Goal: Task Accomplishment & Management: Manage account settings

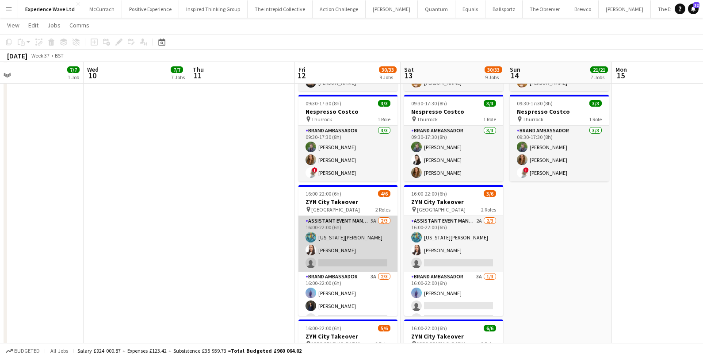
scroll to position [11, 0]
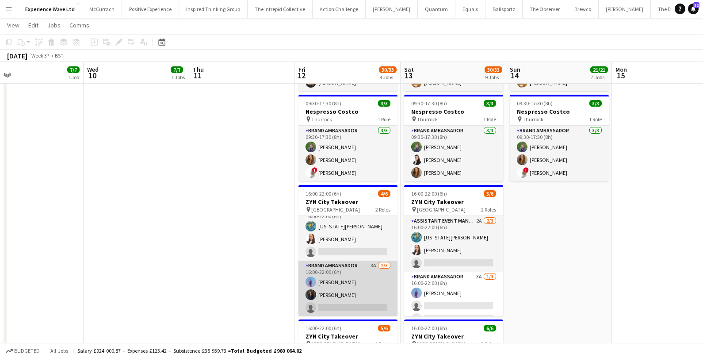
click at [344, 281] on app-card-role "Brand Ambassador 3A [DATE] 16:00-22:00 (6h) [PERSON_NAME] [PERSON_NAME] single-…" at bounding box center [347, 288] width 99 height 56
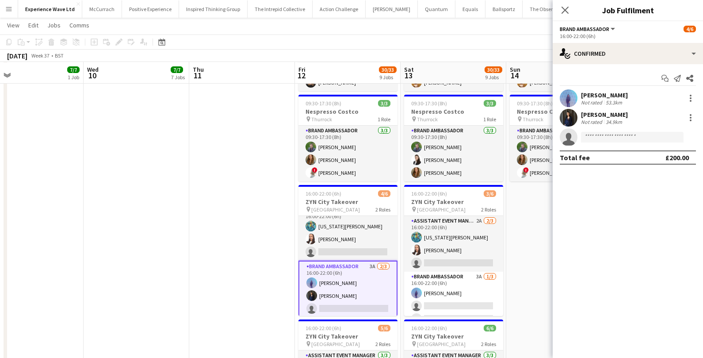
click at [606, 115] on div "[PERSON_NAME]" at bounding box center [604, 114] width 47 height 8
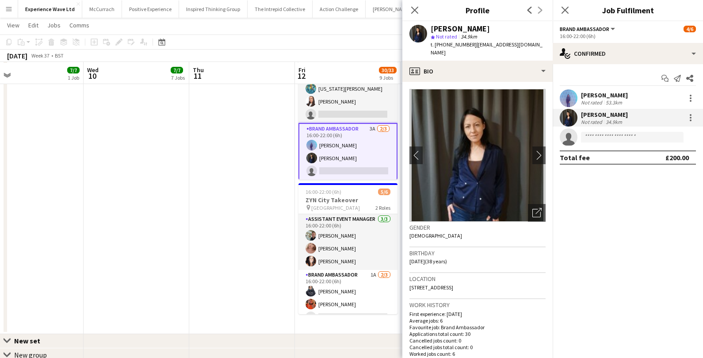
scroll to position [688, 0]
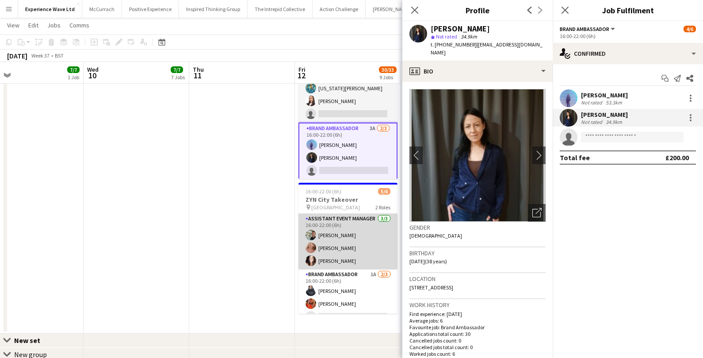
click at [347, 250] on app-card-role "Assistant Event Manager [DATE] 16:00-22:00 (6h) [PERSON_NAME] [PERSON_NAME] [PE…" at bounding box center [347, 241] width 99 height 56
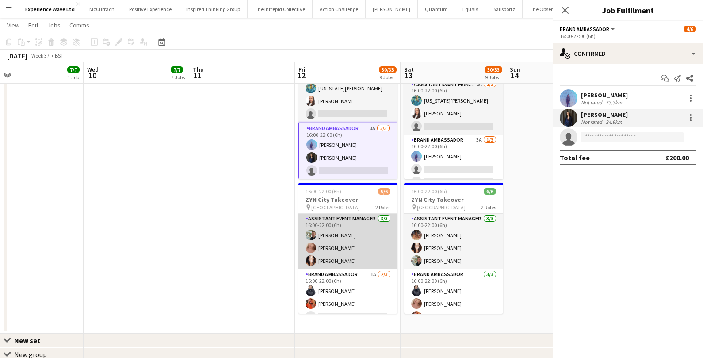
scroll to position [11, 0]
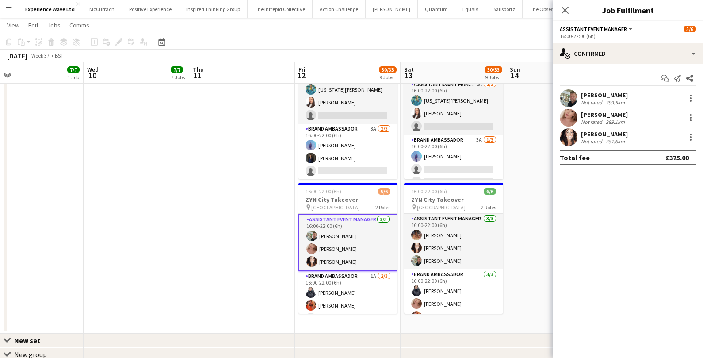
click at [624, 114] on div "[PERSON_NAME]" at bounding box center [604, 114] width 47 height 8
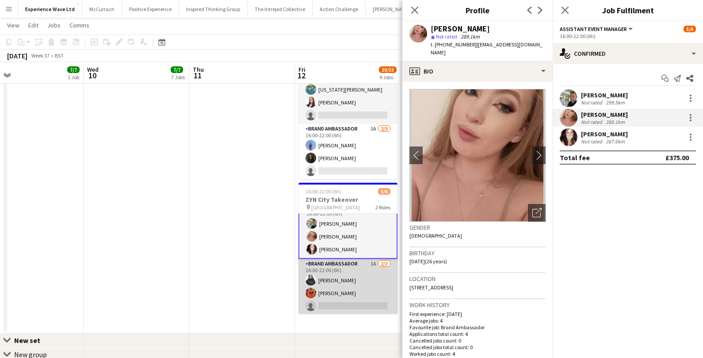
click at [343, 281] on app-card-role "Brand Ambassador 1A [DATE] 16:00-22:00 (6h) [PERSON_NAME] [PERSON_NAME] single-…" at bounding box center [347, 287] width 99 height 56
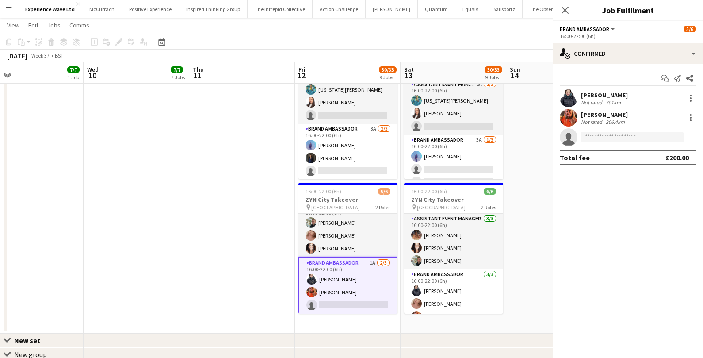
scroll to position [11, 0]
click at [613, 118] on div "206.4km" at bounding box center [615, 121] width 23 height 7
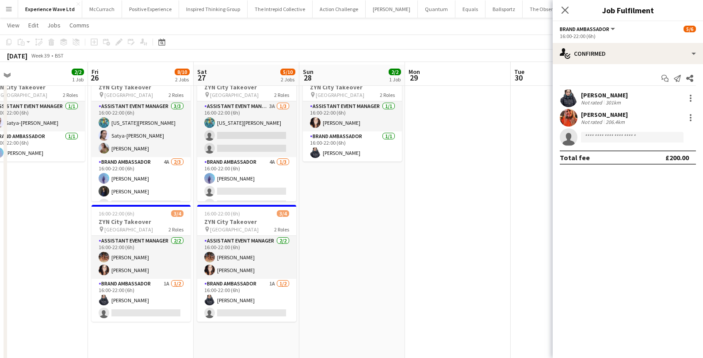
scroll to position [36, 0]
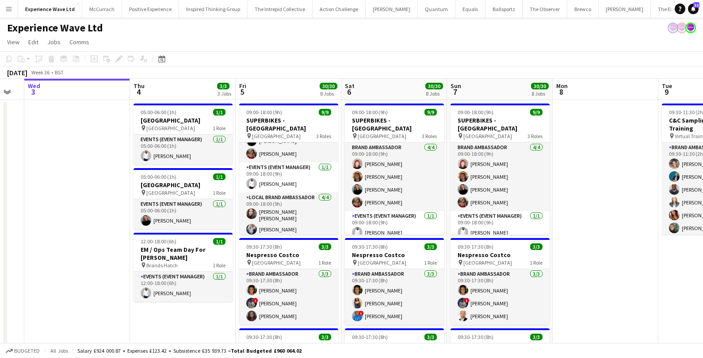
scroll to position [49, 0]
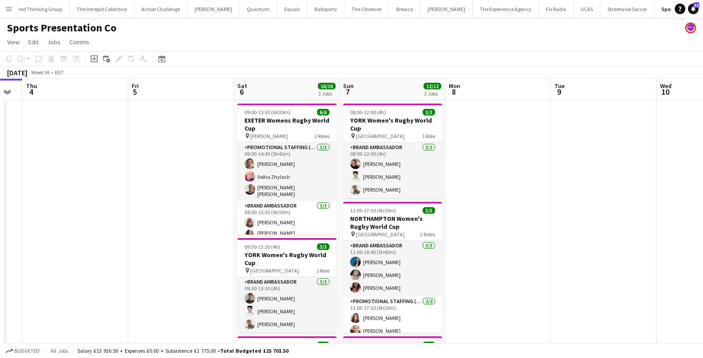
scroll to position [1, 0]
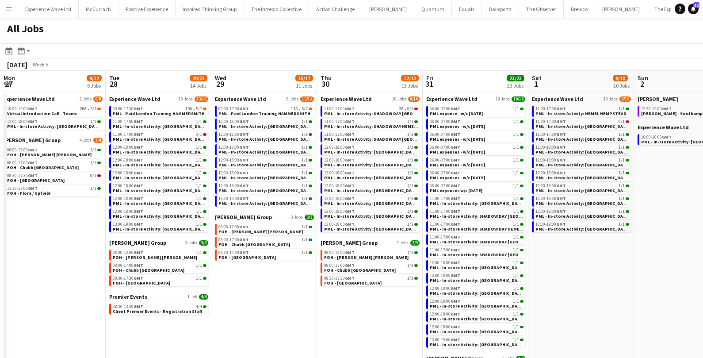
scroll to position [0, 304]
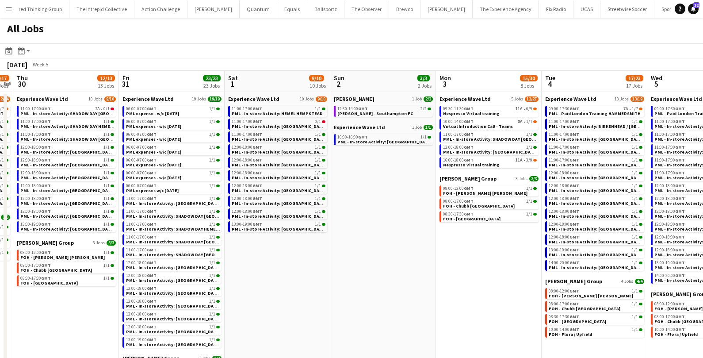
click at [5, 6] on app-icon "Menu" at bounding box center [8, 8] width 7 height 7
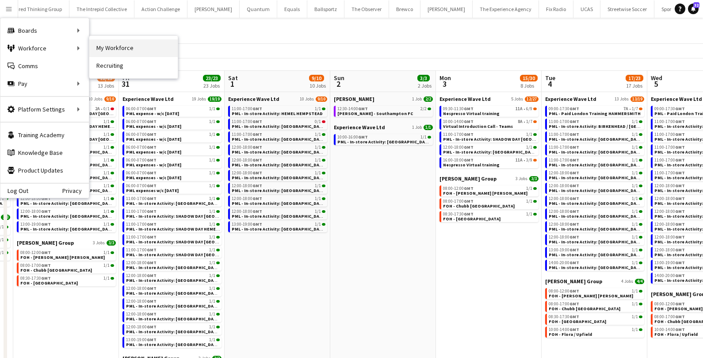
click at [127, 45] on link "My Workforce" at bounding box center [133, 48] width 88 height 18
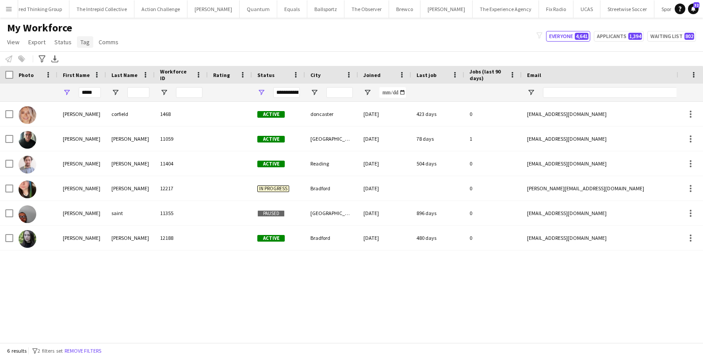
click at [82, 46] on link "Tag" at bounding box center [85, 41] width 16 height 11
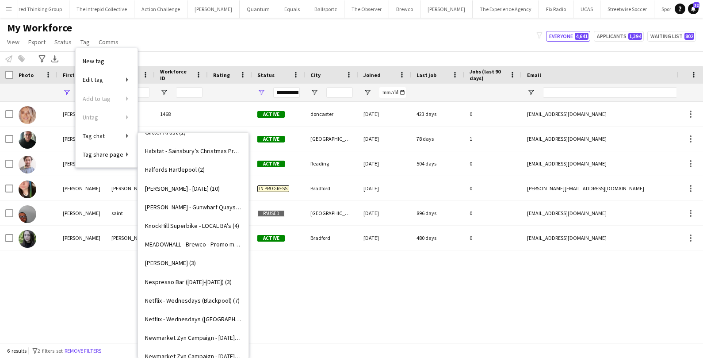
scroll to position [762, 0]
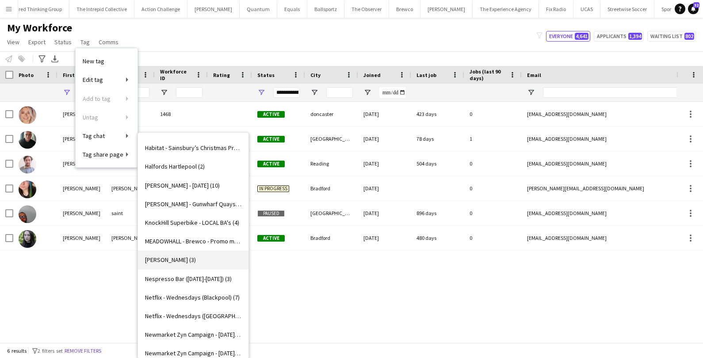
click at [169, 262] on span "Monty Bojangles (3)" at bounding box center [170, 259] width 51 height 8
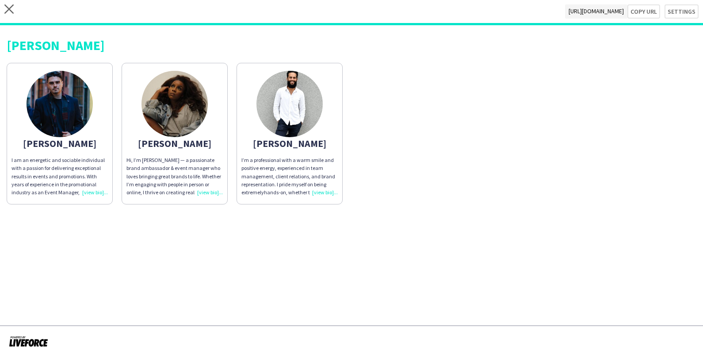
click at [317, 191] on div "I’m a professional with a warm smile and positive energy, experienced in team m…" at bounding box center [289, 176] width 96 height 40
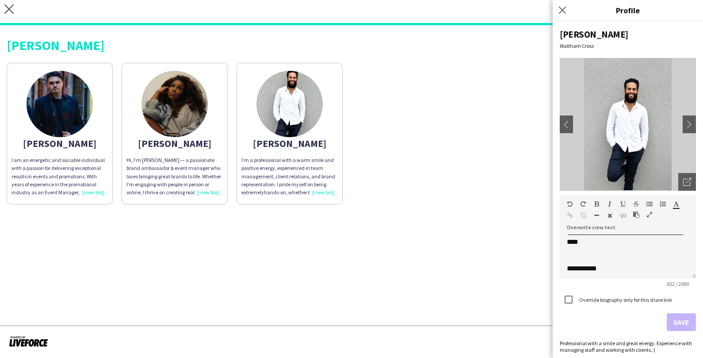
scroll to position [122, 0]
drag, startPoint x: 602, startPoint y: 268, endPoint x: 567, endPoint y: 270, distance: 35.4
click at [567, 270] on p "**********" at bounding box center [628, 267] width 122 height 9
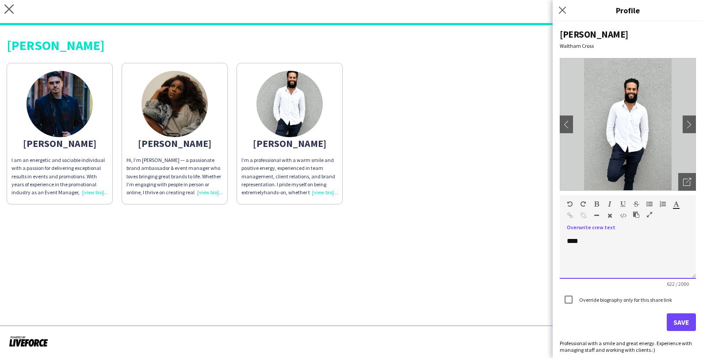
scroll to position [0, 0]
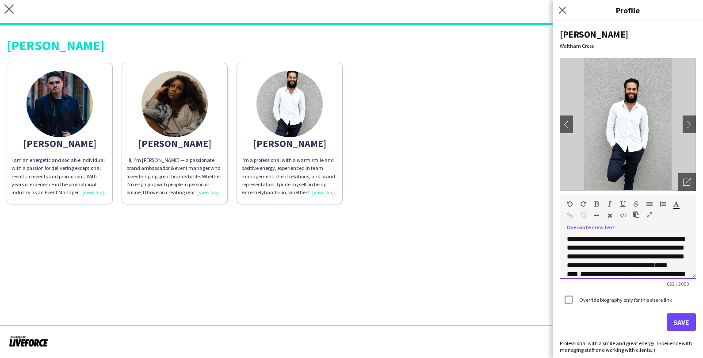
click at [617, 237] on p "**********" at bounding box center [628, 309] width 122 height 150
click at [621, 238] on p "**********" at bounding box center [628, 309] width 122 height 150
drag, startPoint x: 588, startPoint y: 259, endPoint x: 607, endPoint y: 267, distance: 21.0
click at [607, 267] on span "**********" at bounding box center [626, 260] width 118 height 33
drag, startPoint x: 622, startPoint y: 238, endPoint x: 593, endPoint y: 247, distance: 30.6
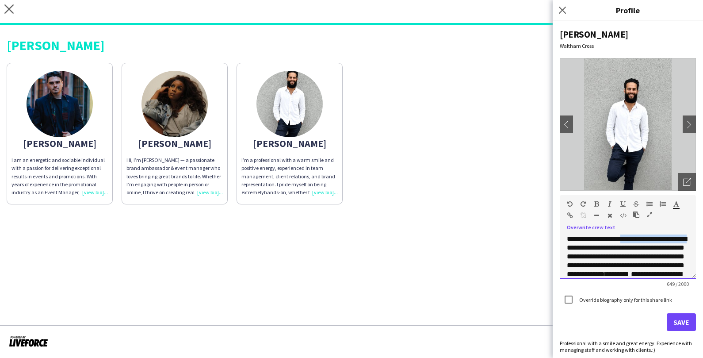
click at [593, 247] on p "**********" at bounding box center [628, 313] width 122 height 159
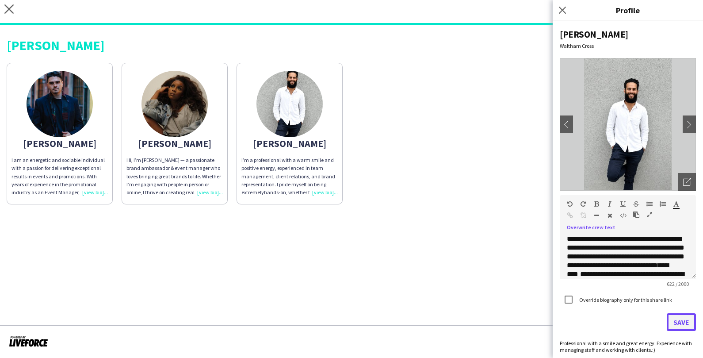
click at [676, 320] on button "Save" at bounding box center [680, 322] width 29 height 18
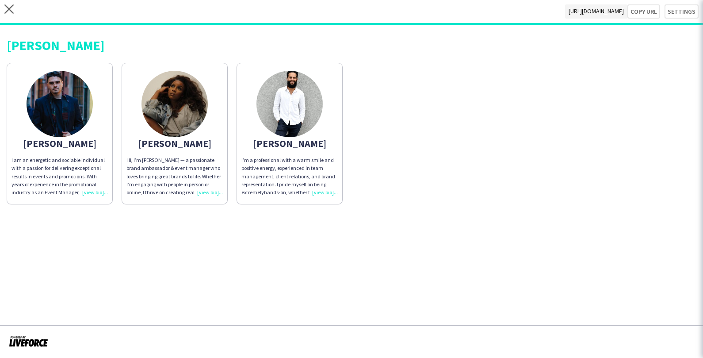
click at [561, 11] on body "close https://admin.liveforce.co/v2/s/a3bc085a-b387-419d-9f21-f003d4fbb147 Copy…" at bounding box center [351, 179] width 703 height 358
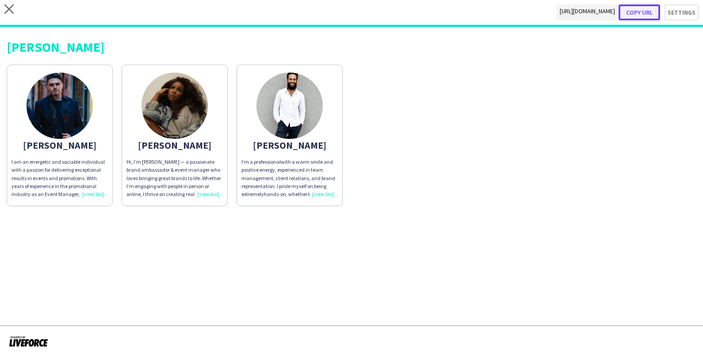
click at [648, 13] on button "Copy url" at bounding box center [639, 12] width 42 height 16
